Goal: Find specific page/section: Find specific page/section

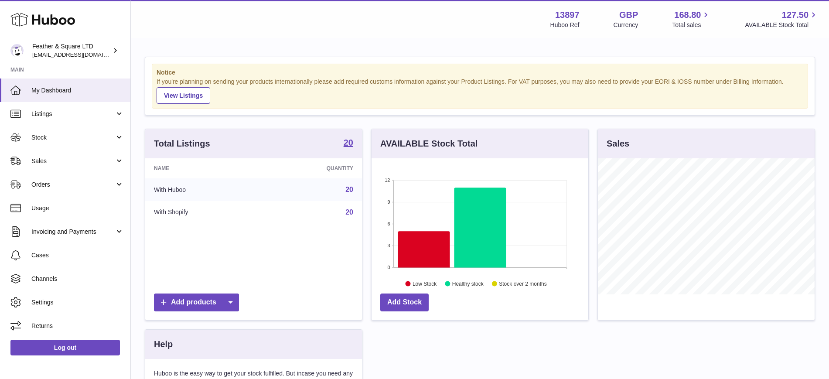
scroll to position [136, 217]
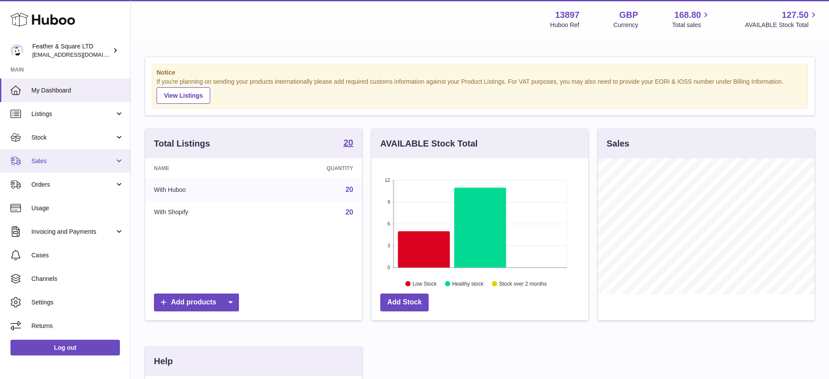
click at [92, 157] on span "Sales" at bounding box center [72, 161] width 83 height 8
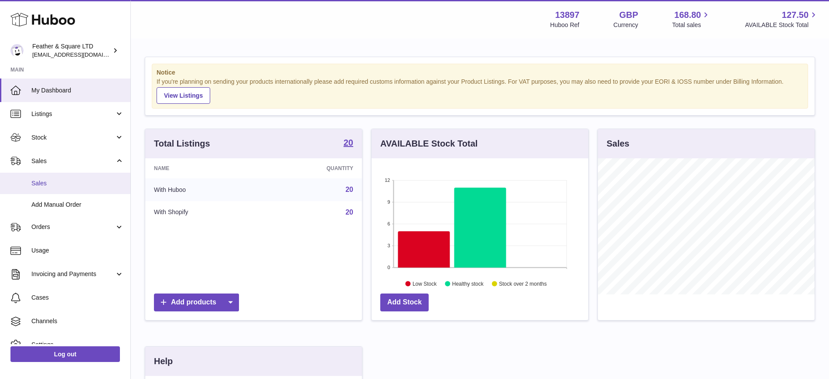
click at [81, 188] on link "Sales" at bounding box center [65, 183] width 130 height 21
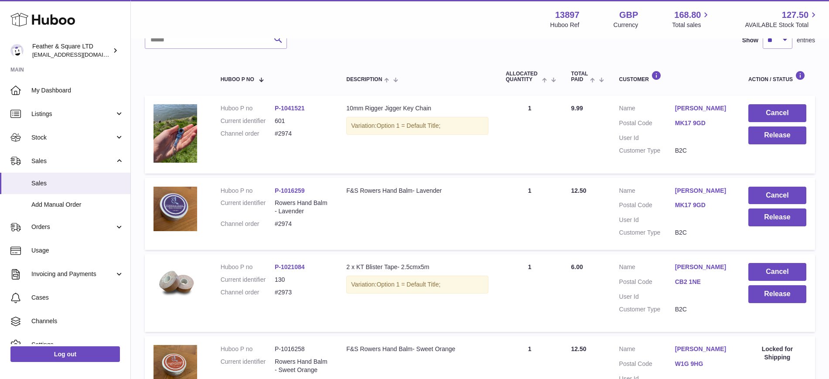
scroll to position [122, 0]
